Goal: Check status

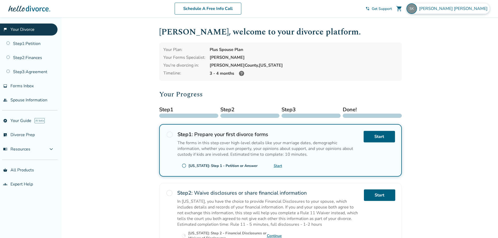
click at [476, 11] on span "[PERSON_NAME]" at bounding box center [454, 9] width 71 height 6
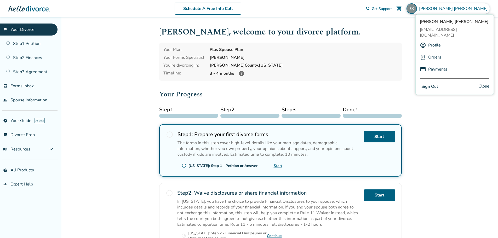
click at [432, 40] on link "Profile" at bounding box center [434, 45] width 13 height 10
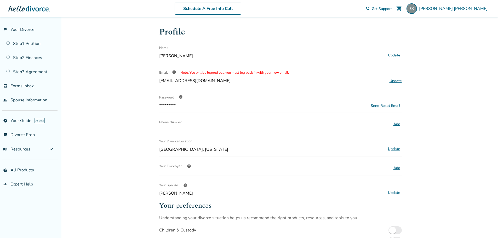
click at [150, 71] on div "Added to cart Profile Name [PERSON_NAME] Update Email info Note: You will be lo…" at bounding box center [249, 180] width 498 height 326
click at [98, 61] on div "Added to cart Profile Name [PERSON_NAME] Update Email info Note: You will be lo…" at bounding box center [249, 180] width 498 height 326
click at [470, 8] on span "[PERSON_NAME]" at bounding box center [454, 9] width 71 height 6
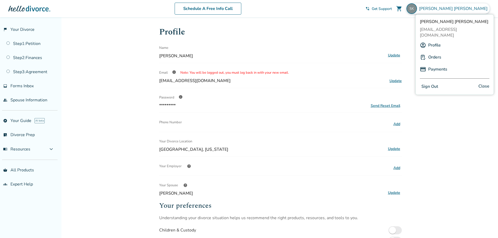
click at [432, 52] on link "Orders" at bounding box center [434, 57] width 13 height 10
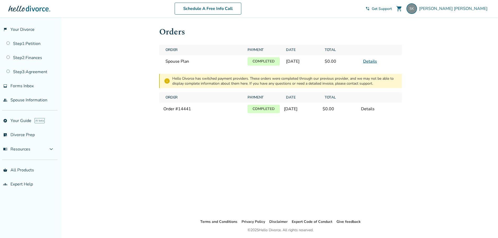
click at [369, 61] on link "Details" at bounding box center [370, 62] width 14 height 6
